Goal: Task Accomplishment & Management: Manage account settings

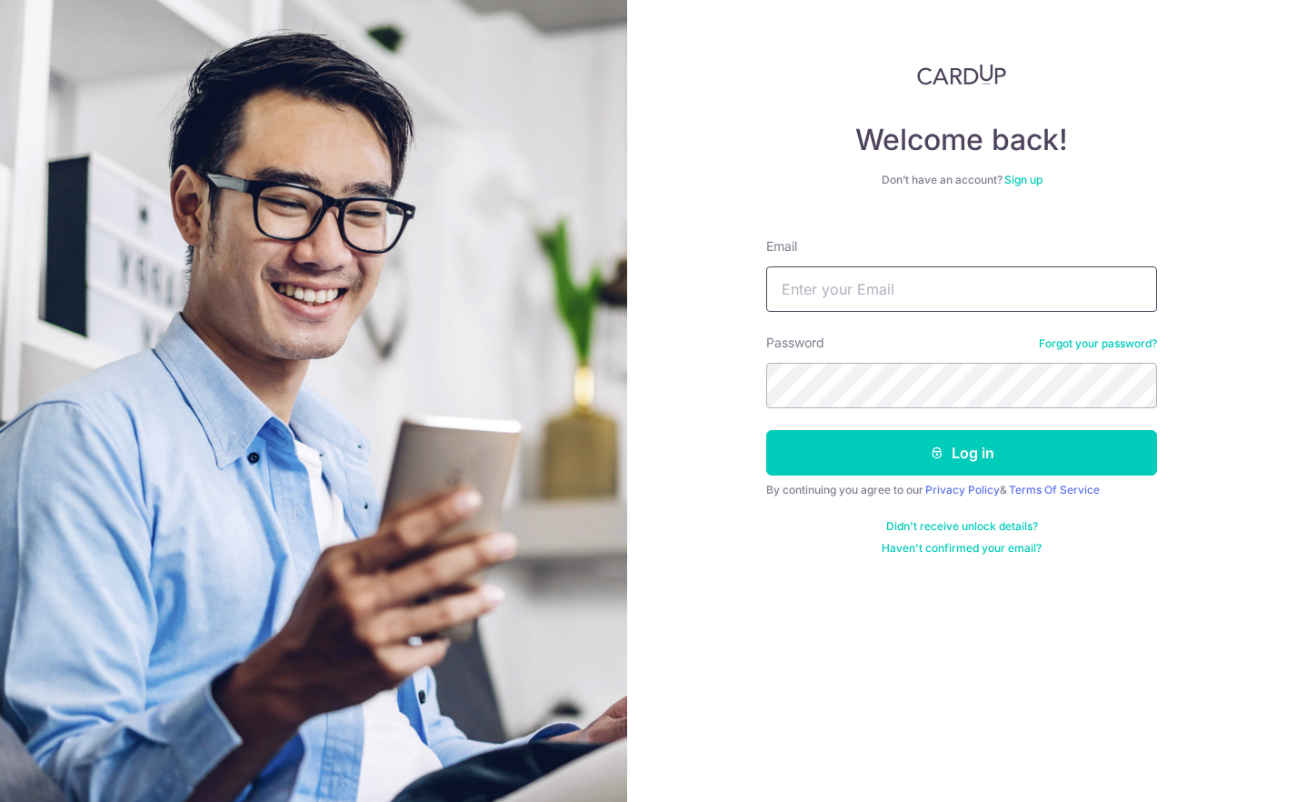
click at [874, 304] on input "Email" at bounding box center [961, 288] width 391 height 45
type input "[EMAIL_ADDRESS][DOMAIN_NAME]"
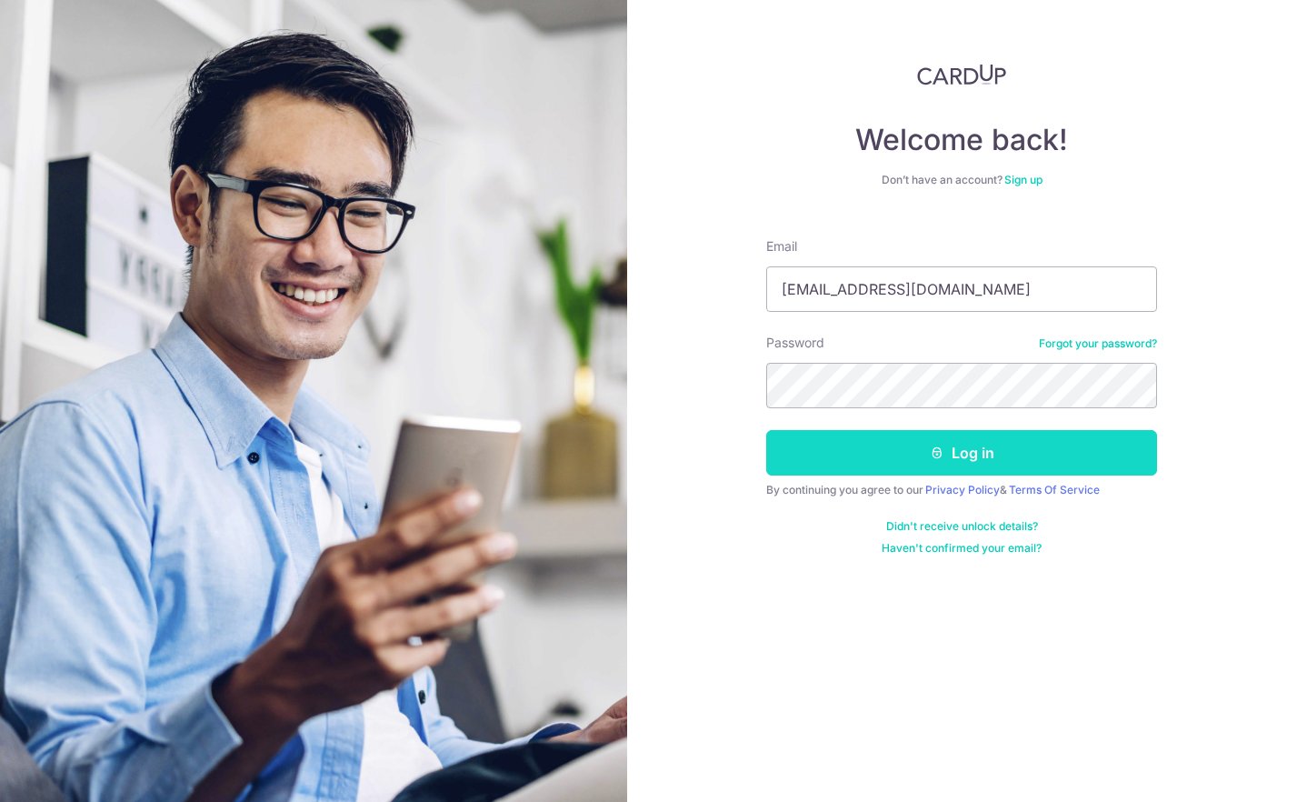
click at [972, 455] on button "Log in" at bounding box center [961, 452] width 391 height 45
